Goal: Task Accomplishment & Management: Manage account settings

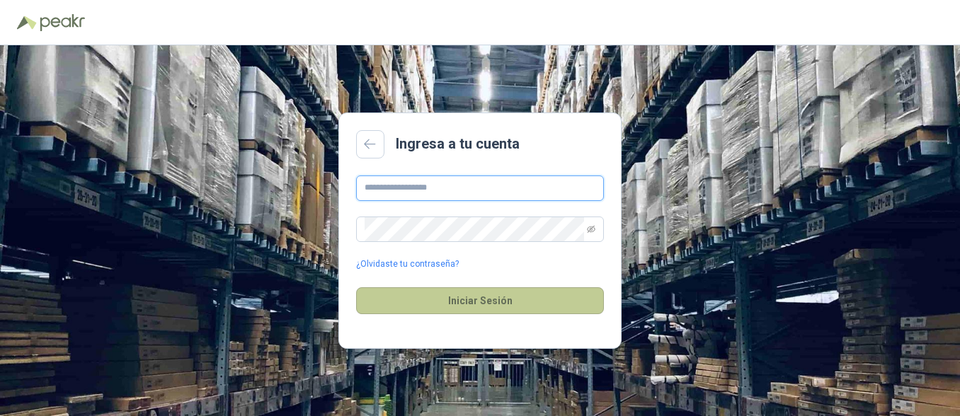
type input "**********"
click at [479, 301] on button "Iniciar Sesión" at bounding box center [480, 300] width 248 height 27
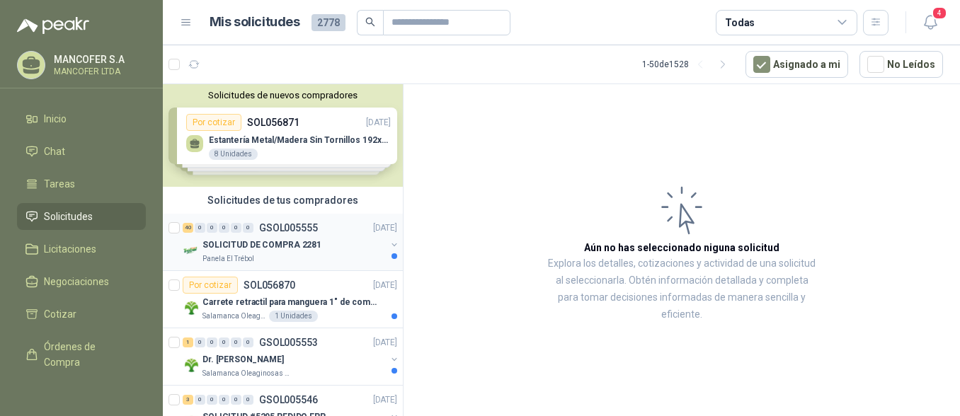
click at [290, 226] on p "GSOL005555" at bounding box center [288, 228] width 59 height 10
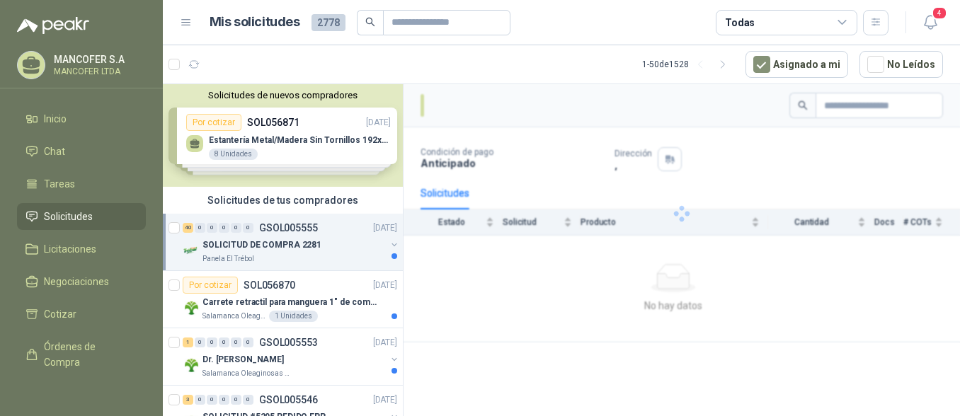
click at [290, 226] on p "GSOL005555" at bounding box center [288, 228] width 59 height 10
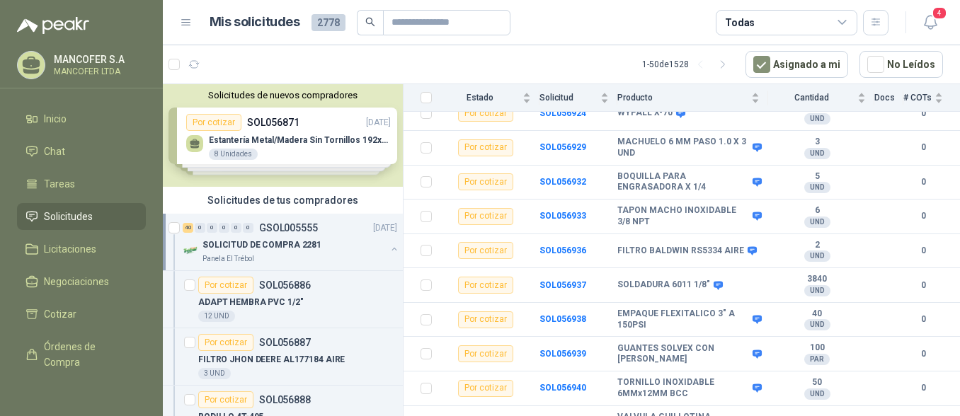
scroll to position [1272, 0]
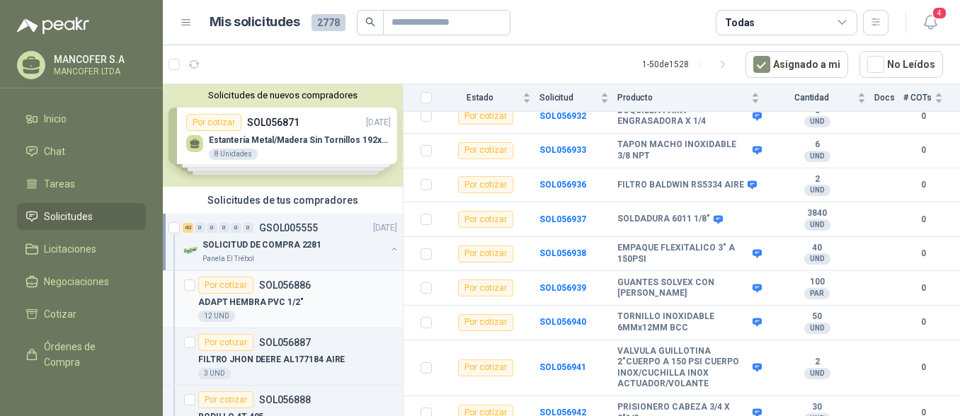
click at [297, 292] on div "Por cotizar SOL056886" at bounding box center [254, 285] width 113 height 17
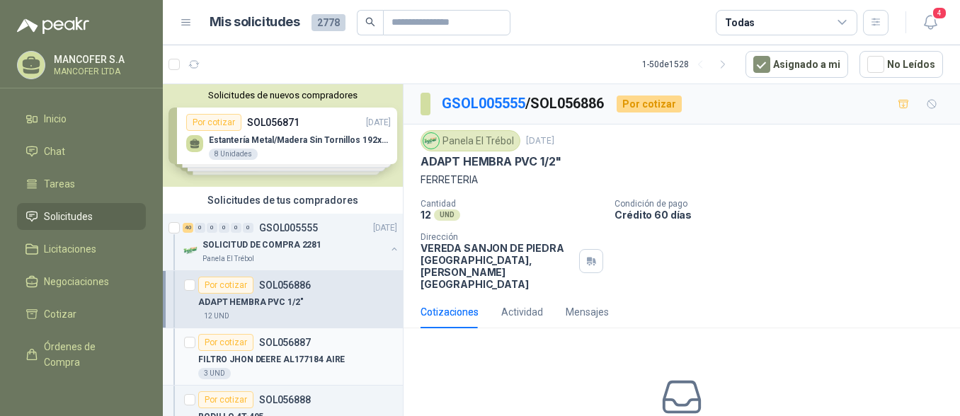
click at [297, 345] on p "SOL056887" at bounding box center [285, 343] width 52 height 10
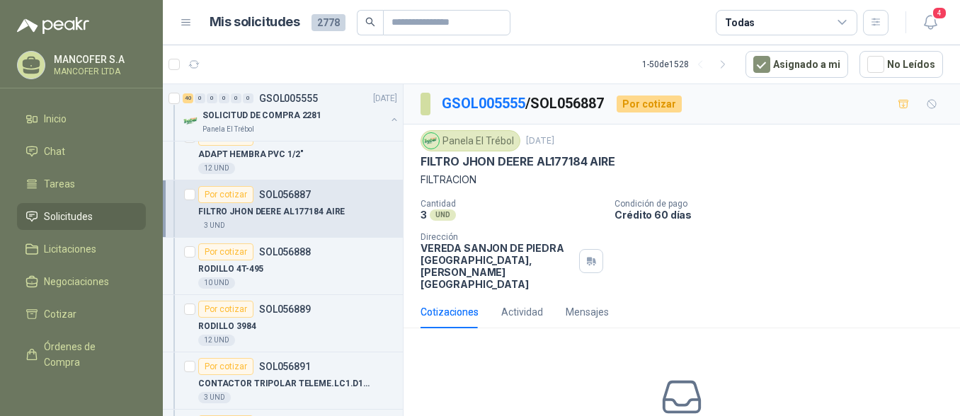
scroll to position [142, 0]
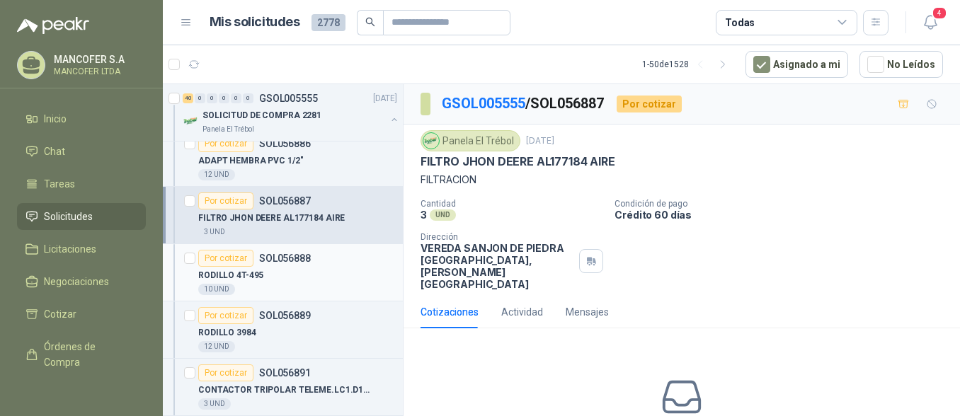
click at [293, 260] on p "SOL056888" at bounding box center [285, 258] width 52 height 10
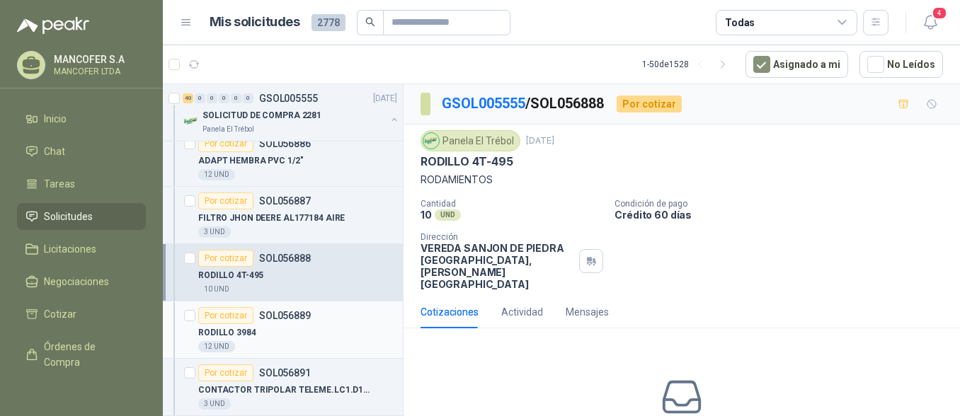
click at [282, 326] on div "RODILLO 3984" at bounding box center [297, 332] width 199 height 17
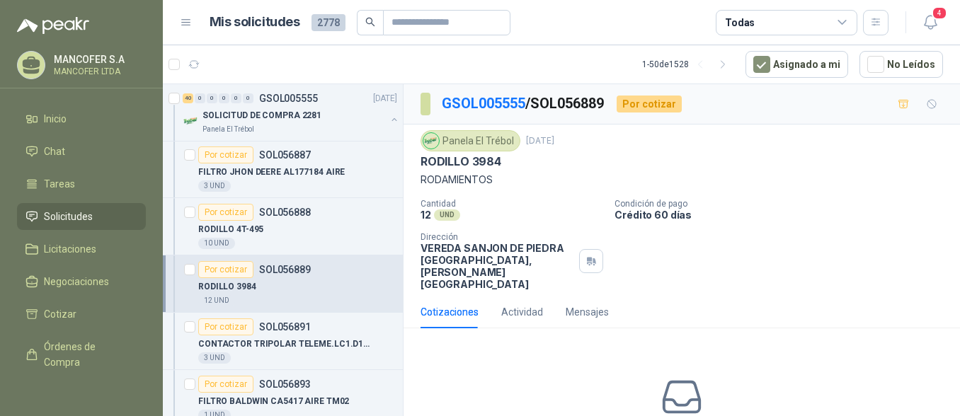
scroll to position [212, 0]
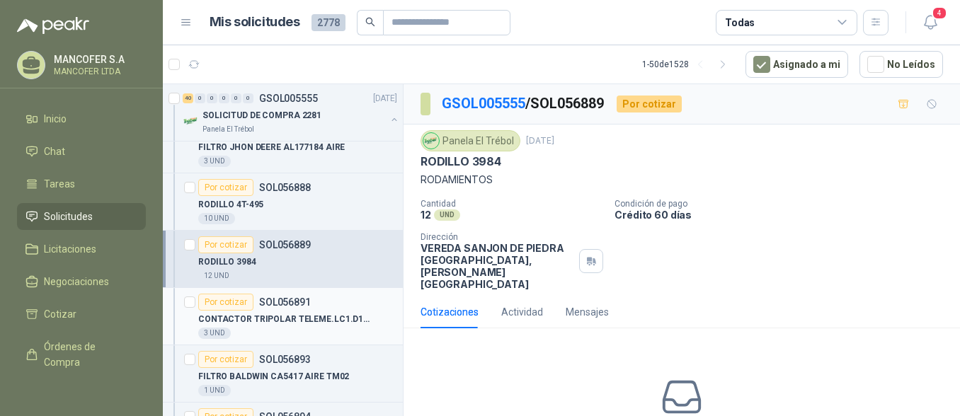
click at [284, 325] on p "CONTACTOR TRIPOLAR TELEME.LC1.D18M7" at bounding box center [286, 319] width 176 height 13
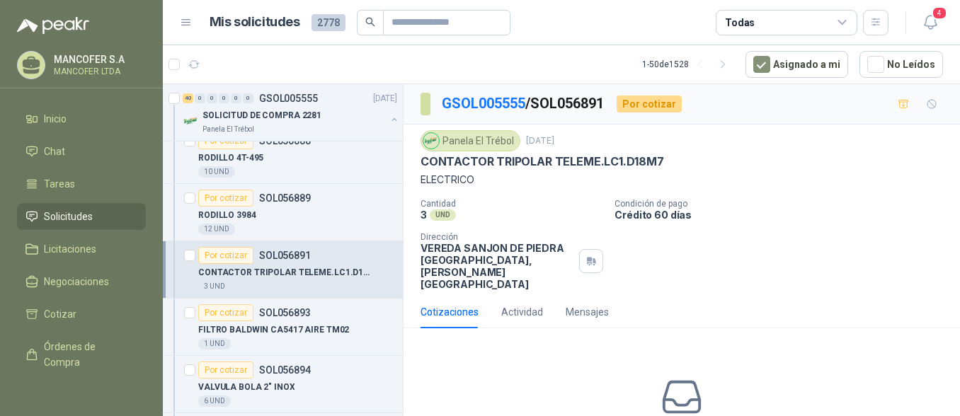
scroll to position [283, 0]
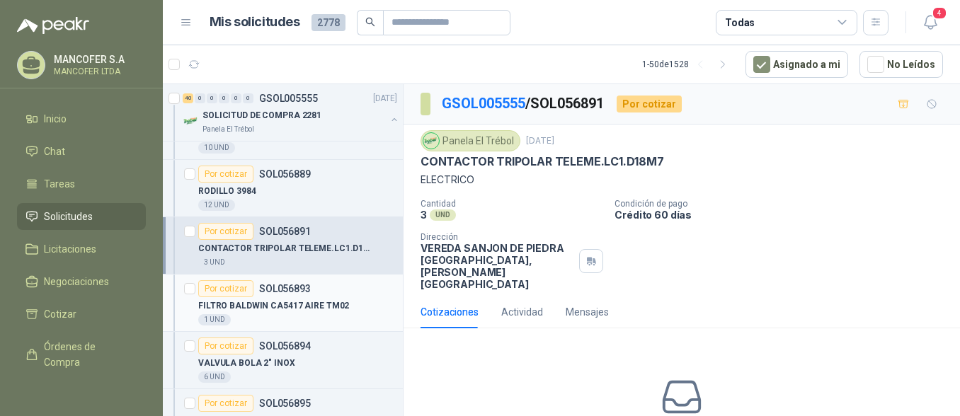
click at [291, 305] on p "FILTRO BALDWIN CA5417 AIRE TM02" at bounding box center [273, 305] width 151 height 13
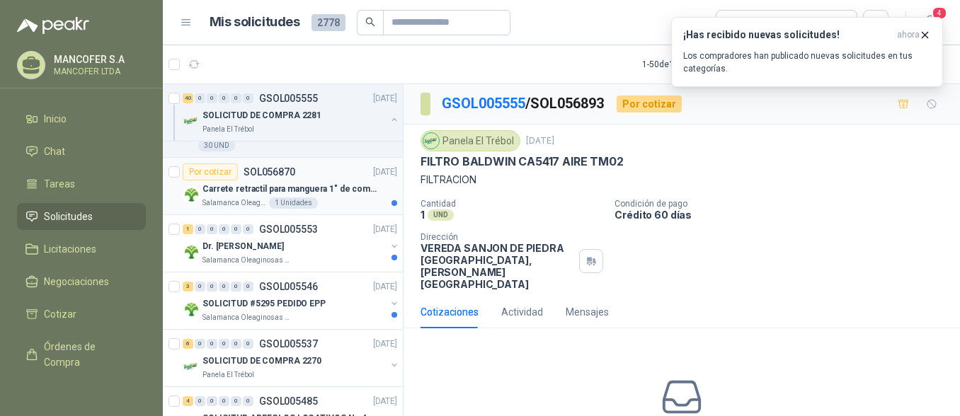
scroll to position [2335, 0]
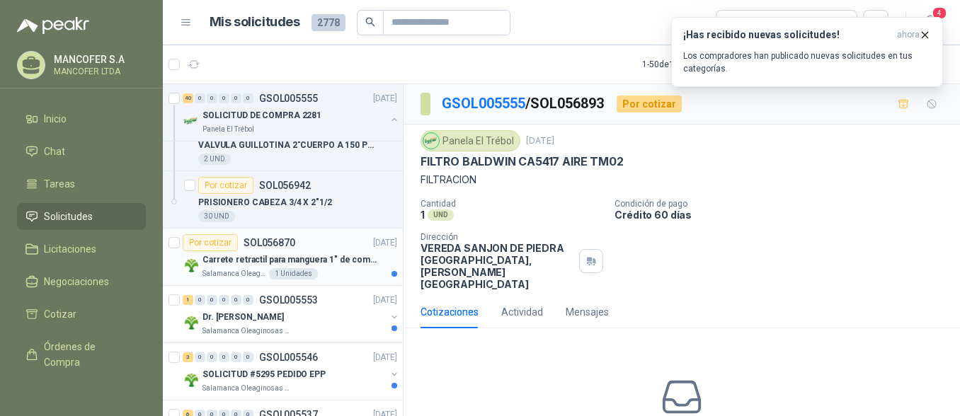
click at [287, 208] on p "PRISIONERO CABEZA 3/4 X 2"1/2" at bounding box center [265, 202] width 134 height 13
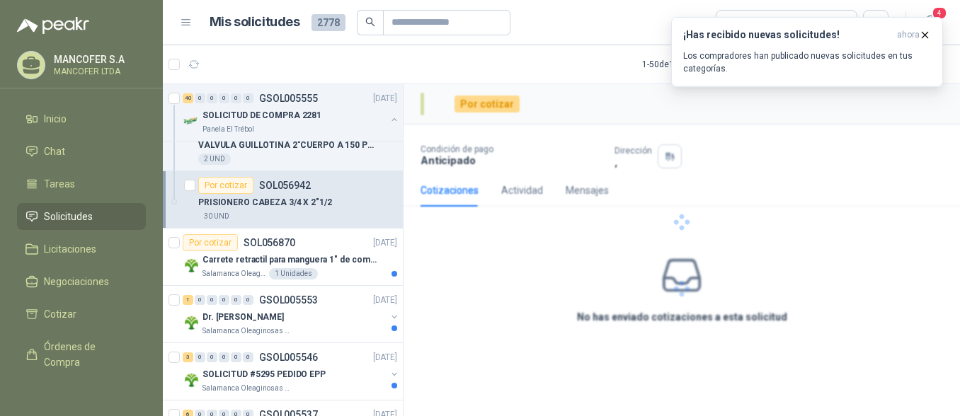
click at [287, 191] on div "Por cotizar SOL056942" at bounding box center [254, 185] width 113 height 17
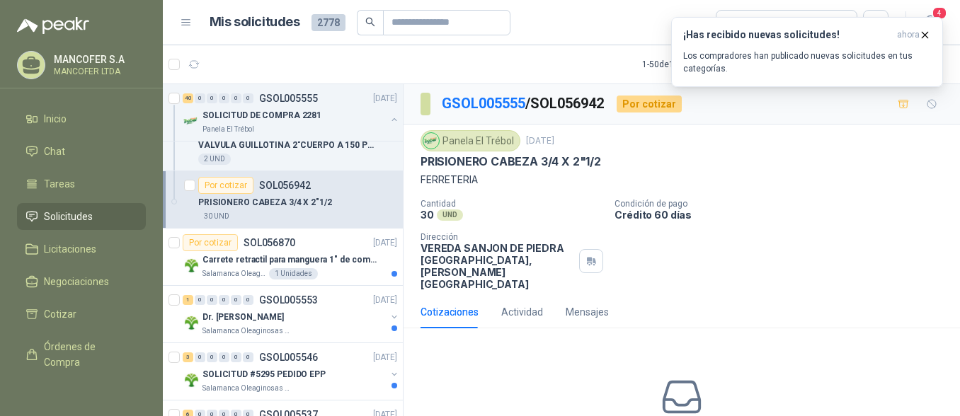
scroll to position [5, 0]
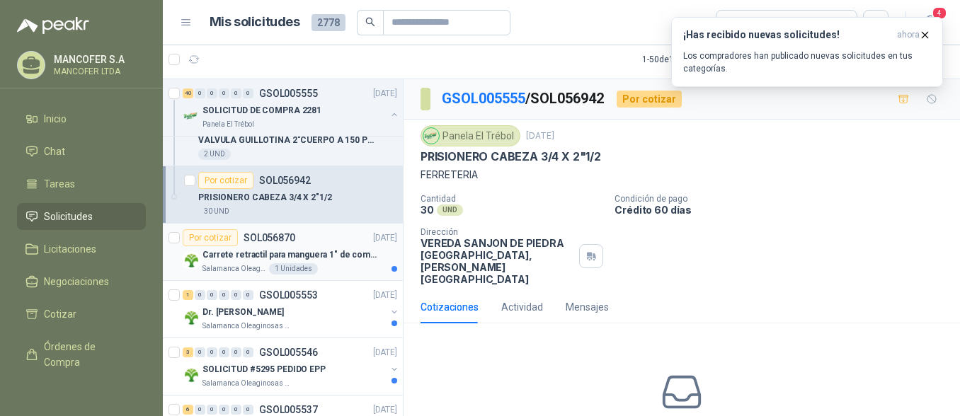
click at [279, 237] on p "SOL056870" at bounding box center [269, 238] width 52 height 10
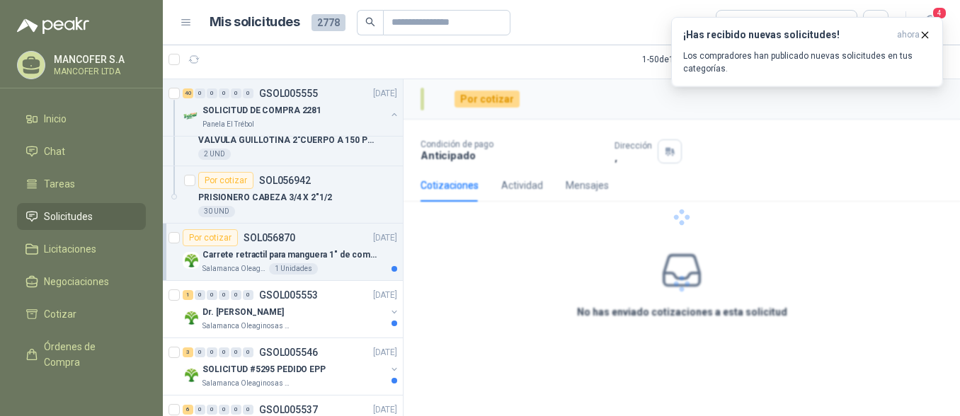
click at [279, 237] on p "SOL056870" at bounding box center [269, 238] width 52 height 10
